Goal: Obtain resource: Download file/media

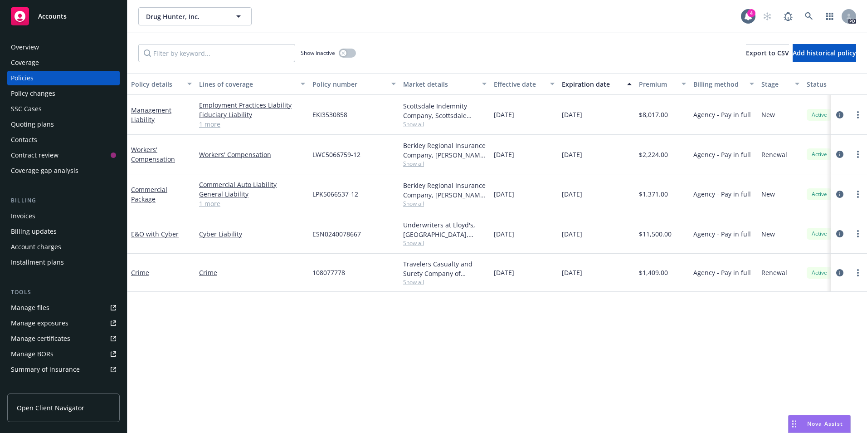
click at [50, 20] on span "Accounts" at bounding box center [52, 16] width 29 height 7
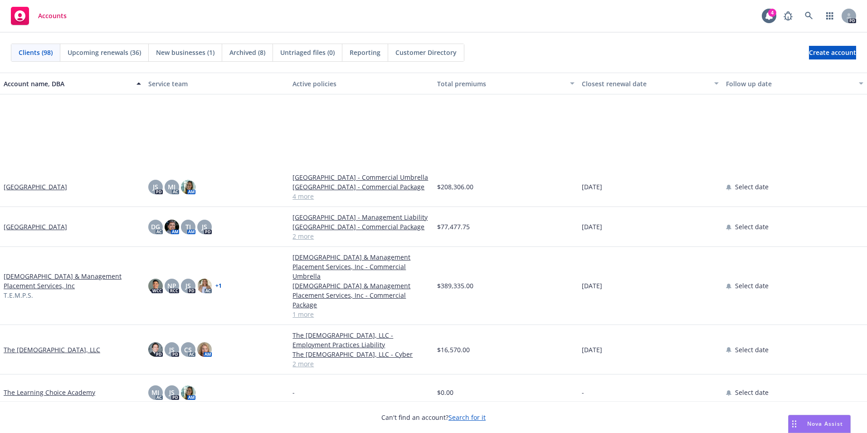
scroll to position [3221, 0]
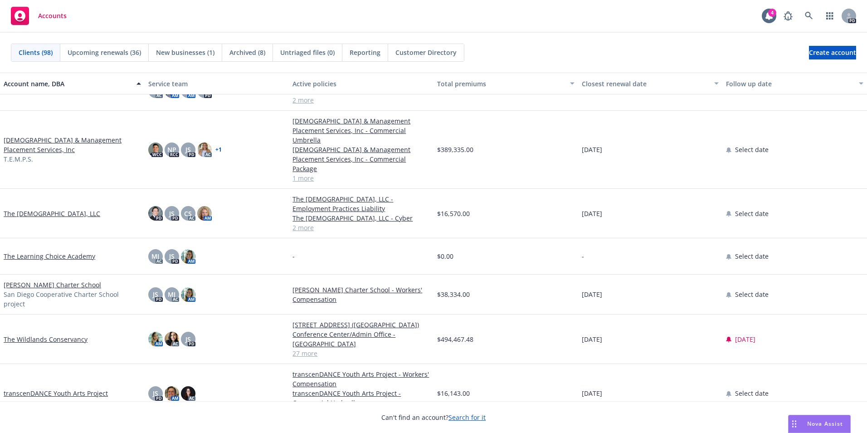
click at [31, 289] on link "[PERSON_NAME] Charter School" at bounding box center [53, 285] width 98 height 10
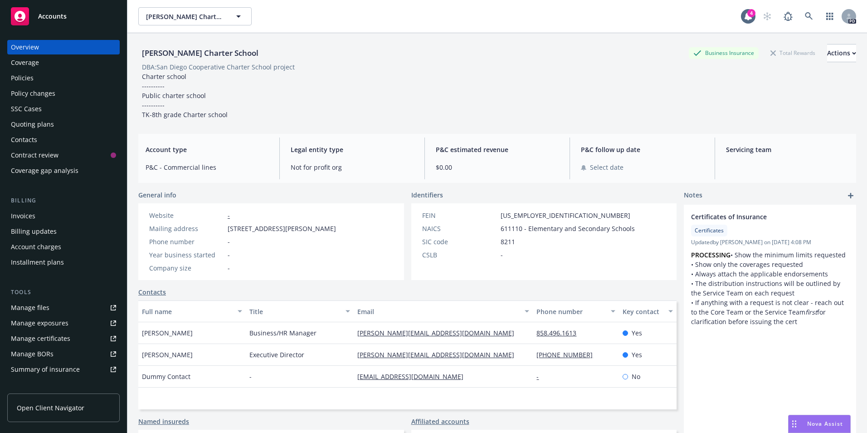
click at [32, 82] on div "Policies" at bounding box center [22, 78] width 23 height 15
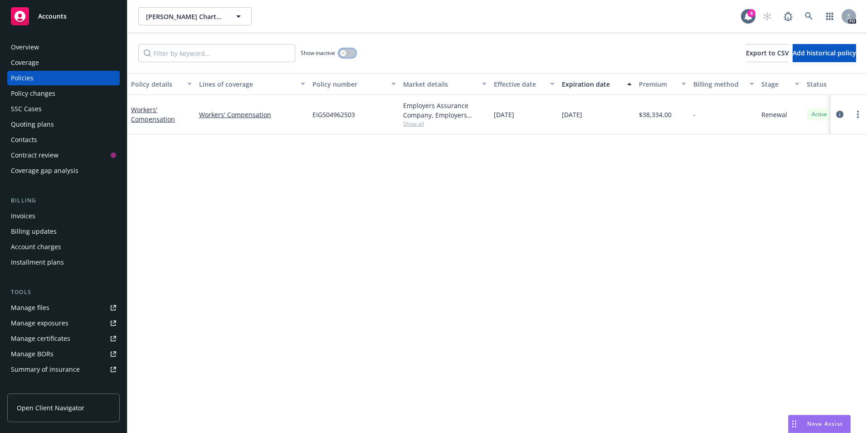
click at [341, 54] on div "button" at bounding box center [343, 53] width 6 height 6
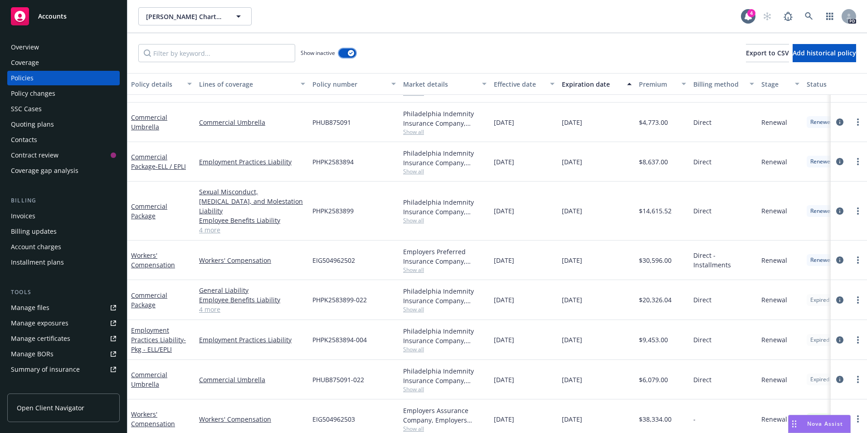
scroll to position [469, 0]
click at [148, 331] on link "Employment Practices Liability - Pkg - ELL/EPLI" at bounding box center [158, 340] width 55 height 28
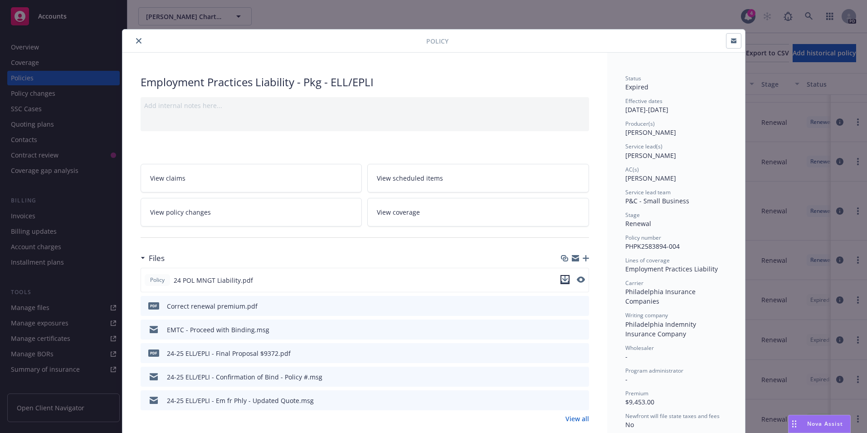
click at [562, 279] on icon "download file" at bounding box center [565, 279] width 7 height 7
click at [136, 39] on icon "close" at bounding box center [138, 40] width 5 height 5
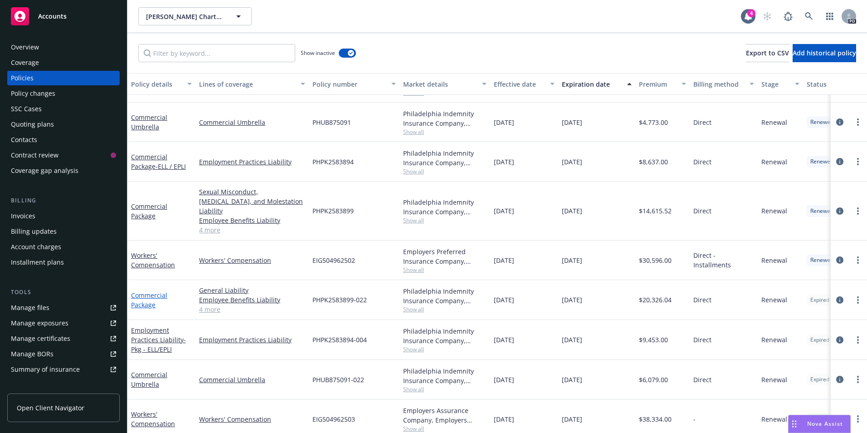
click at [148, 291] on link "Commercial Package" at bounding box center [149, 300] width 36 height 18
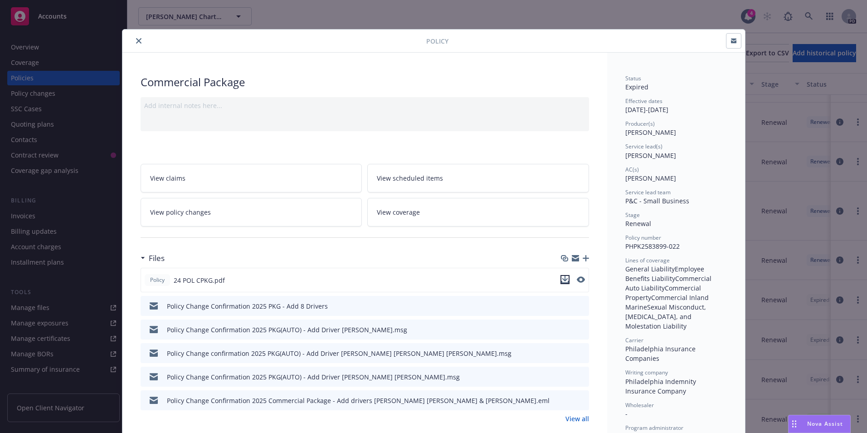
click at [561, 275] on button "download file" at bounding box center [565, 279] width 9 height 9
click at [137, 41] on icon "close" at bounding box center [138, 40] width 5 height 5
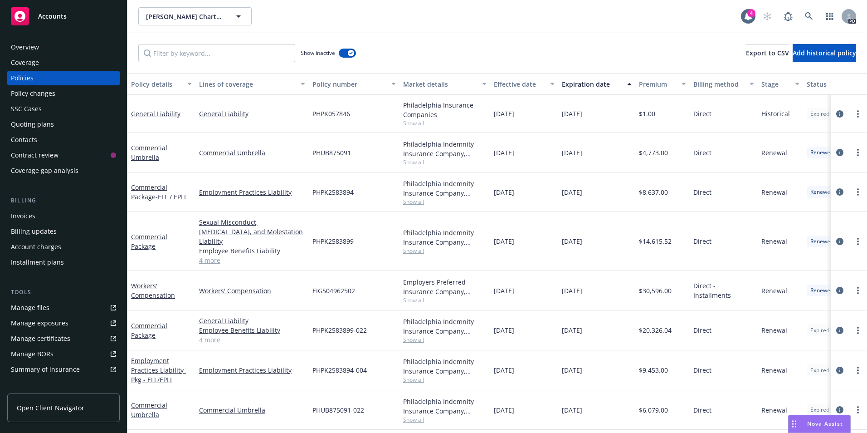
scroll to position [469, 0]
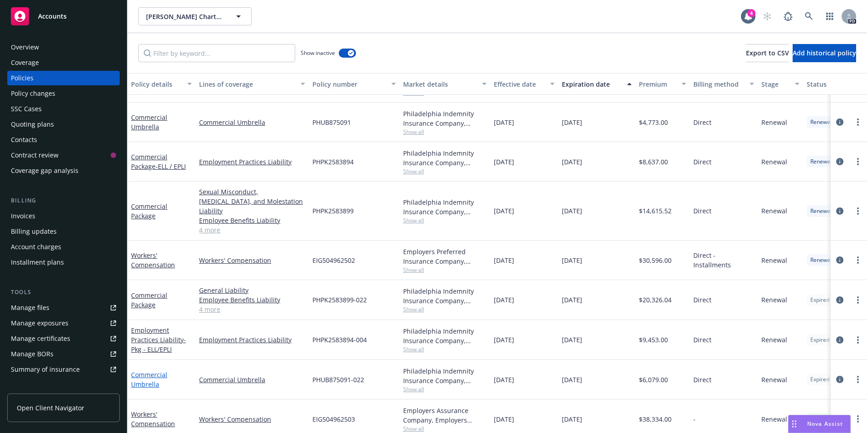
click at [151, 370] on link "Commercial Umbrella" at bounding box center [149, 379] width 36 height 18
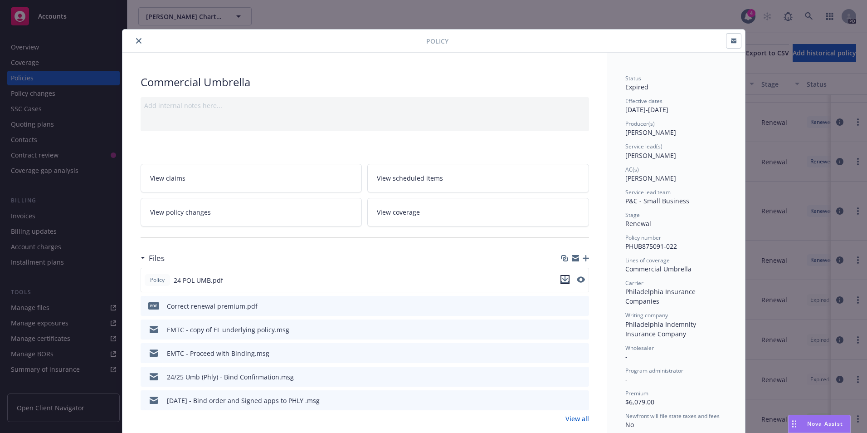
click at [562, 279] on icon "download file" at bounding box center [565, 278] width 6 height 5
